Goal: Communication & Community: Answer question/provide support

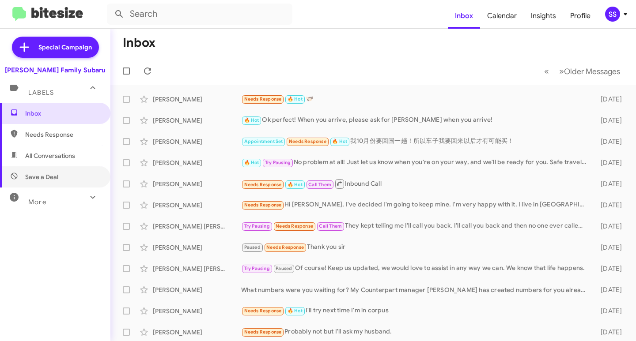
click at [48, 171] on span "Save a Deal" at bounding box center [55, 177] width 110 height 21
type input "in:not-interested"
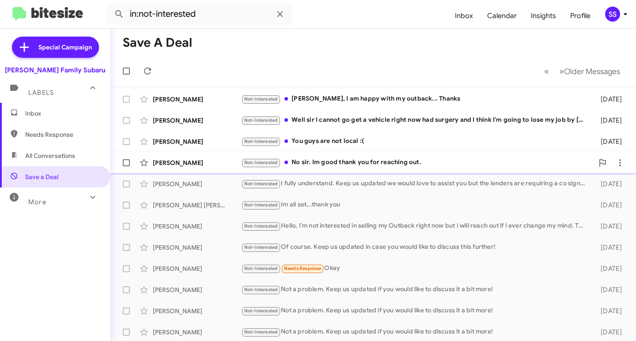
click at [237, 159] on div "[PERSON_NAME]" at bounding box center [197, 163] width 88 height 9
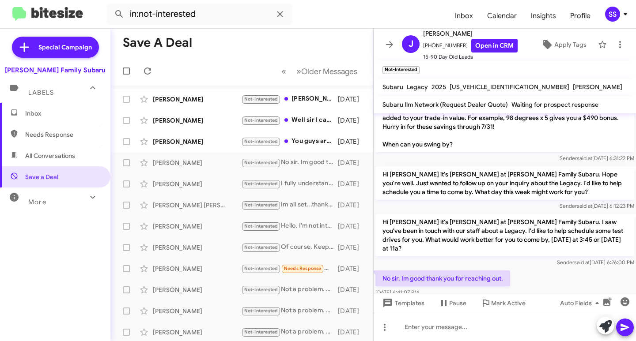
scroll to position [115, 0]
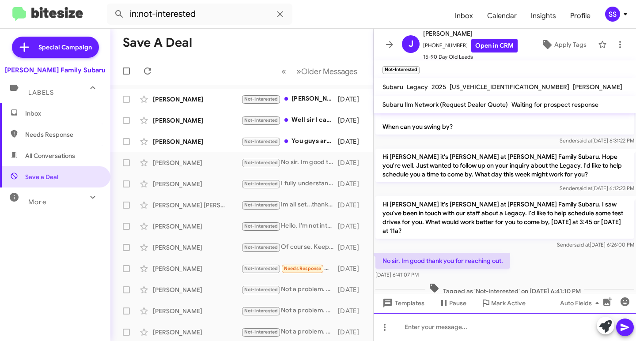
click at [428, 319] on div at bounding box center [505, 327] width 262 height 28
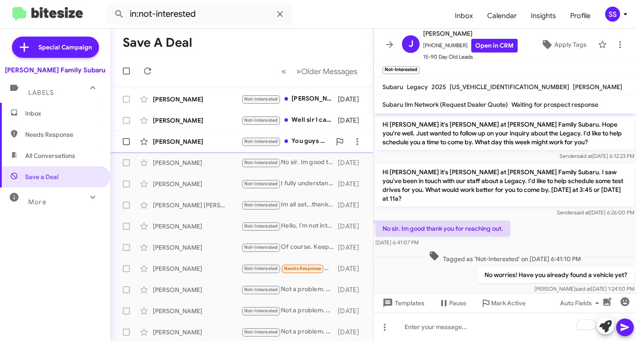
click at [173, 136] on div "[PERSON_NAME] Not-Interested You guys are not local :( [DATE]" at bounding box center [242, 142] width 249 height 18
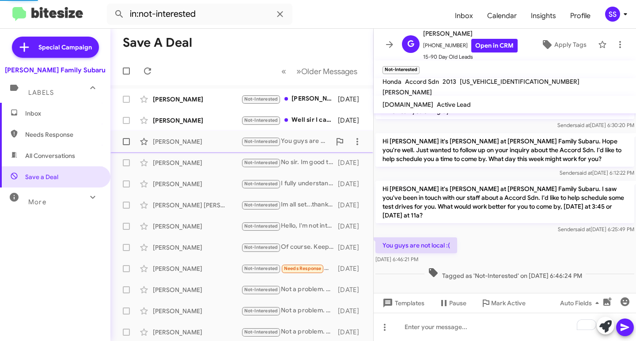
scroll to position [74, 0]
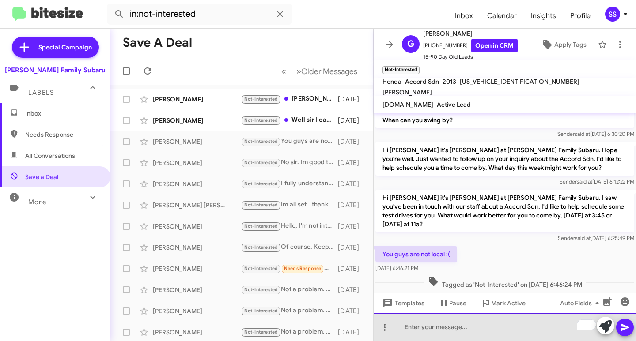
click at [440, 330] on div "To enrich screen reader interactions, please activate Accessibility in Grammarl…" at bounding box center [505, 327] width 262 height 28
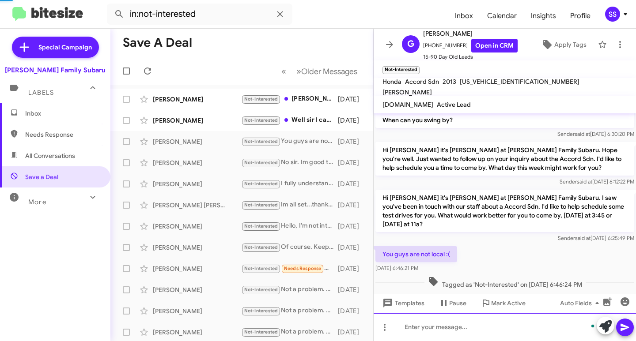
scroll to position [115, 0]
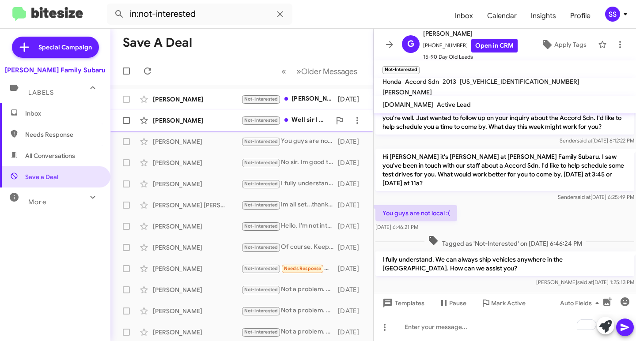
click at [205, 125] on div "[PERSON_NAME] Not-Interested Well sir I cannot go get a vehicle right now had s…" at bounding box center [242, 121] width 249 height 18
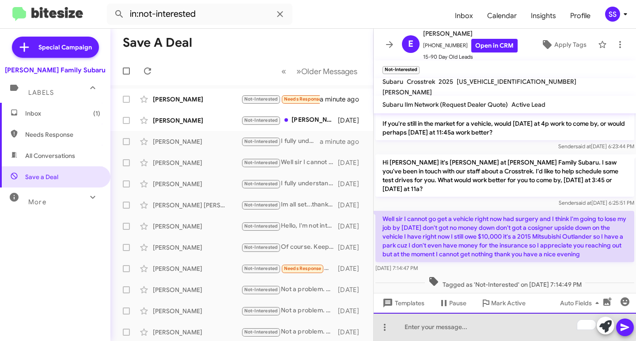
click at [432, 320] on div "To enrich screen reader interactions, please activate Accessibility in Grammarl…" at bounding box center [505, 327] width 262 height 28
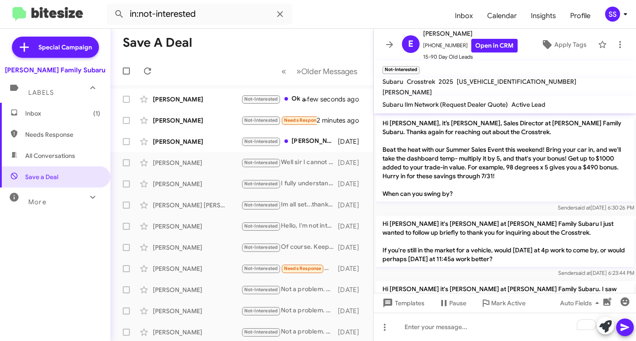
scroll to position [159, 0]
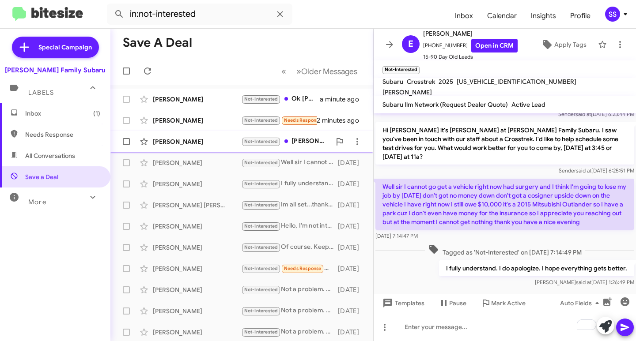
click at [193, 145] on div "[PERSON_NAME]" at bounding box center [197, 141] width 88 height 9
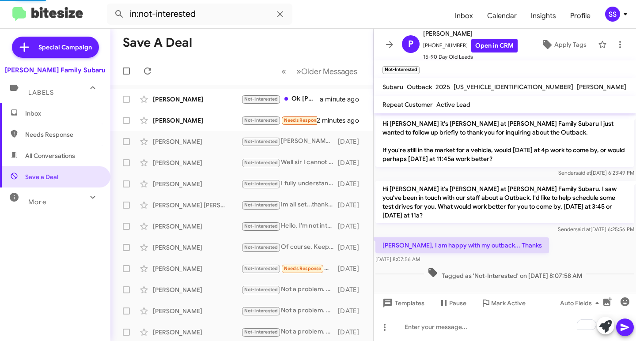
scroll to position [91, 0]
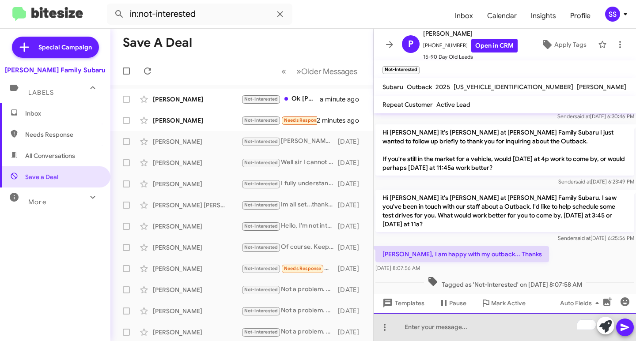
click at [463, 332] on div "To enrich screen reader interactions, please activate Accessibility in Grammarl…" at bounding box center [505, 327] width 262 height 28
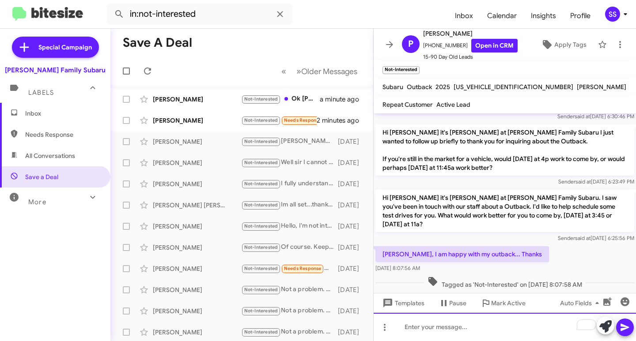
click at [426, 326] on div "To enrich screen reader interactions, please activate Accessibility in Grammarl…" at bounding box center [505, 327] width 262 height 28
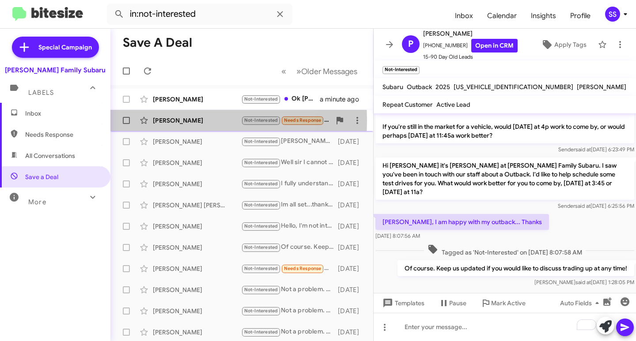
click at [173, 121] on div "[PERSON_NAME]" at bounding box center [197, 120] width 88 height 9
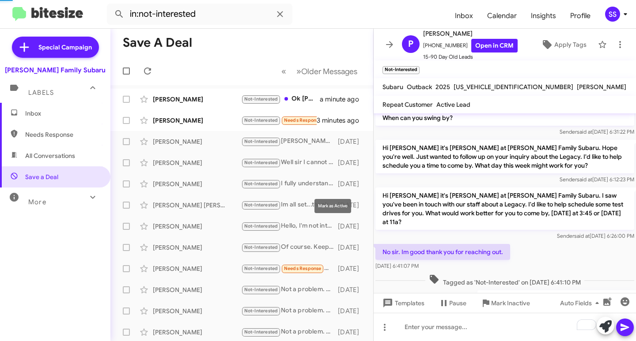
scroll to position [179, 0]
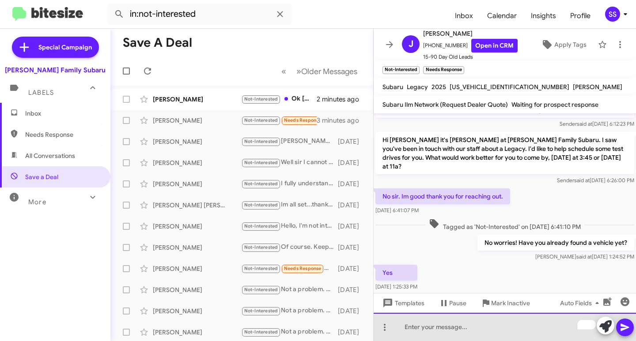
click at [445, 334] on div "To enrich screen reader interactions, please activate Accessibility in Grammarl…" at bounding box center [505, 327] width 262 height 28
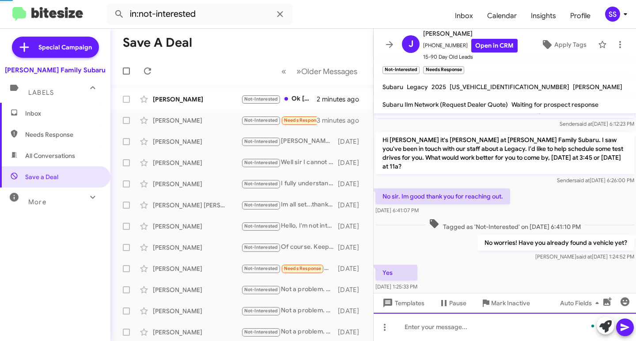
scroll to position [212, 0]
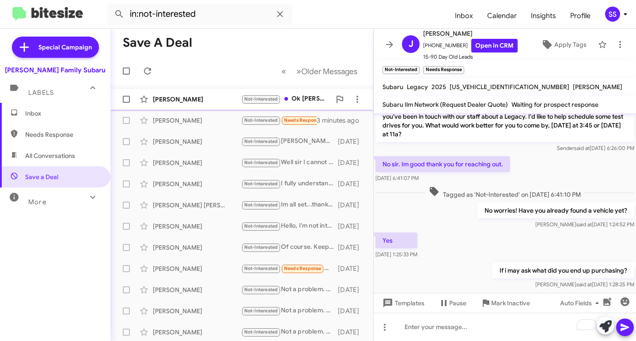
click at [176, 103] on div "[PERSON_NAME]" at bounding box center [197, 99] width 88 height 9
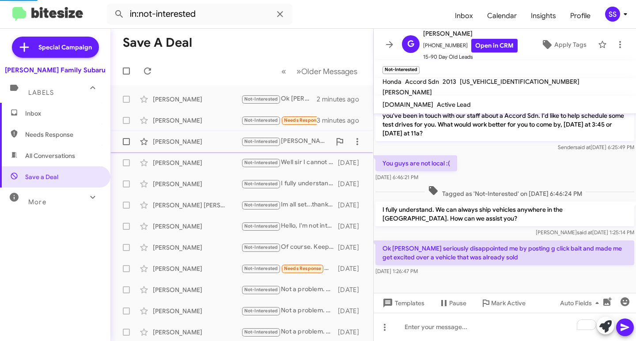
scroll to position [156, 0]
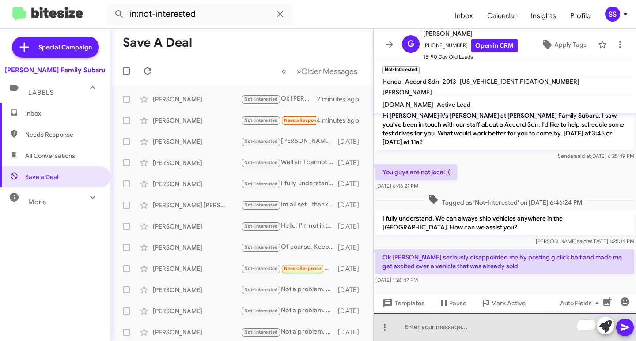
click at [478, 334] on div "To enrich screen reader interactions, please activate Accessibility in Grammarl…" at bounding box center [505, 327] width 262 height 28
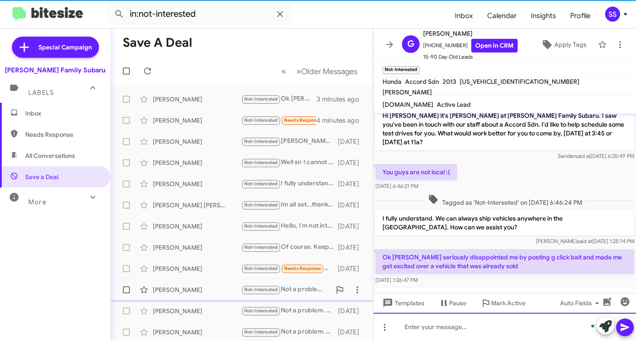
scroll to position [0, 0]
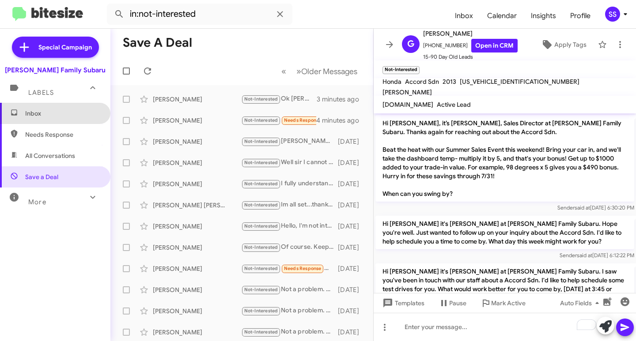
click at [71, 114] on span "Inbox" at bounding box center [62, 113] width 75 height 9
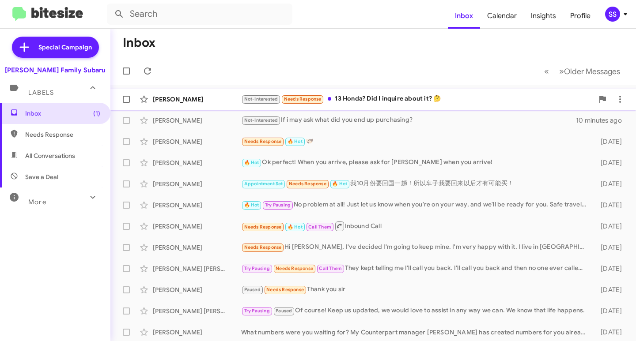
click at [408, 102] on div "Not-Interested Needs Response 13 Honda? Did I inquire about it? 🤔" at bounding box center [417, 99] width 353 height 10
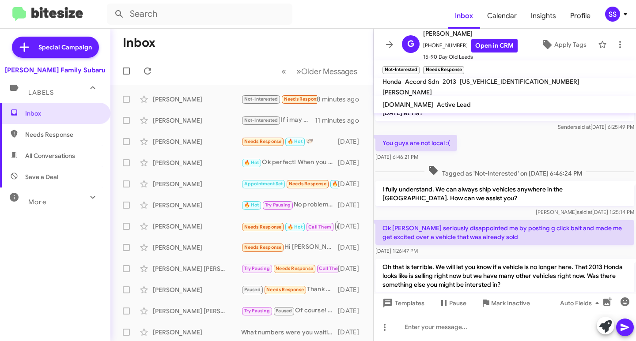
scroll to position [238, 0]
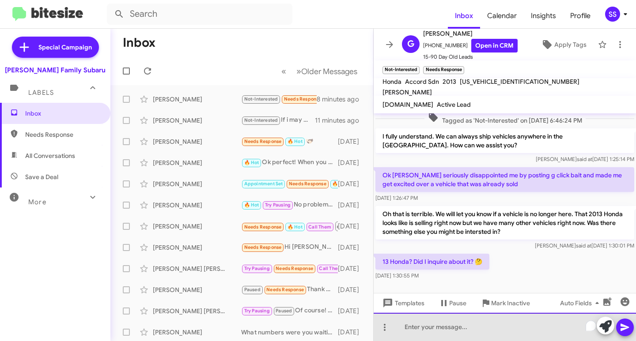
click at [457, 319] on div "To enrich screen reader interactions, please activate Accessibility in Grammarl…" at bounding box center [505, 327] width 262 height 28
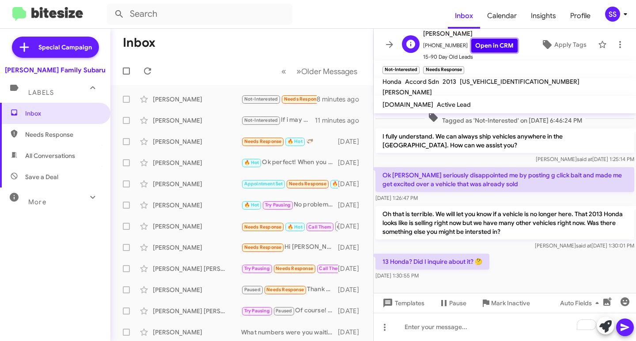
click at [475, 49] on link "Open in CRM" at bounding box center [494, 46] width 46 height 14
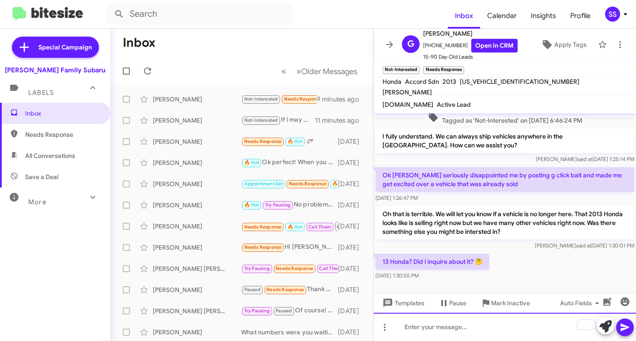
click at [460, 329] on div "To enrich screen reader interactions, please activate Accessibility in Grammarl…" at bounding box center [505, 327] width 262 height 28
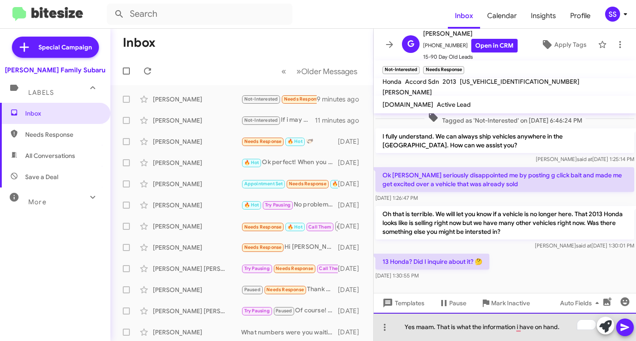
click at [425, 327] on div "Yes maam. That is what the information i have on hand." at bounding box center [505, 327] width 262 height 28
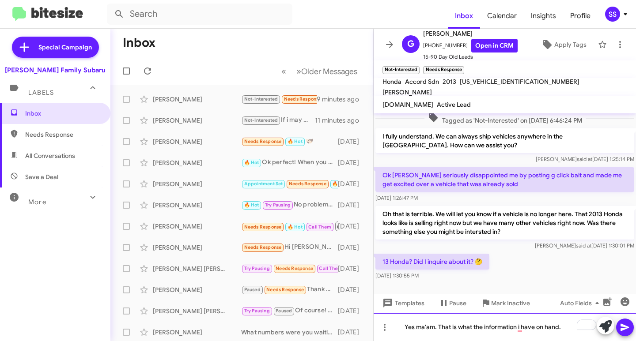
click at [574, 328] on div "Yes ma'am. That is what the information i have on hand." at bounding box center [505, 327] width 262 height 28
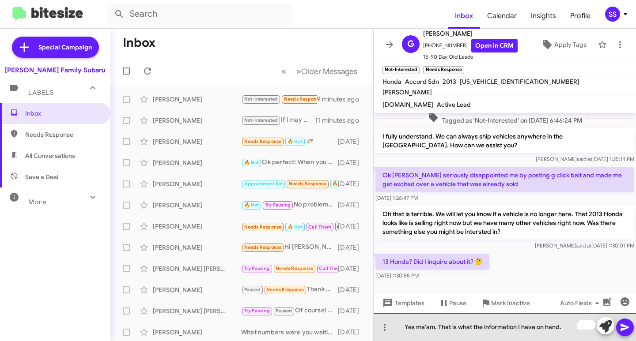
click at [569, 330] on div "Yes ma'am. That is what the information I have on hand." at bounding box center [505, 327] width 262 height 28
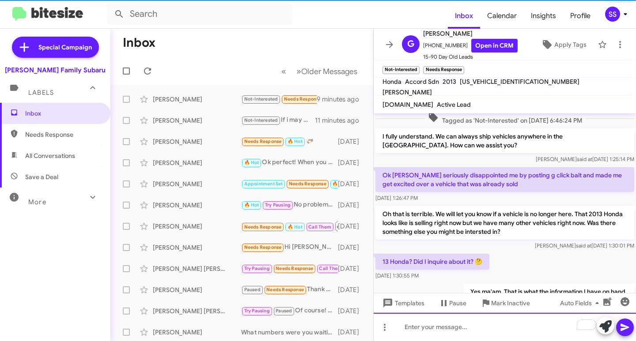
scroll to position [270, 0]
